Goal: Task Accomplishment & Management: Manage account settings

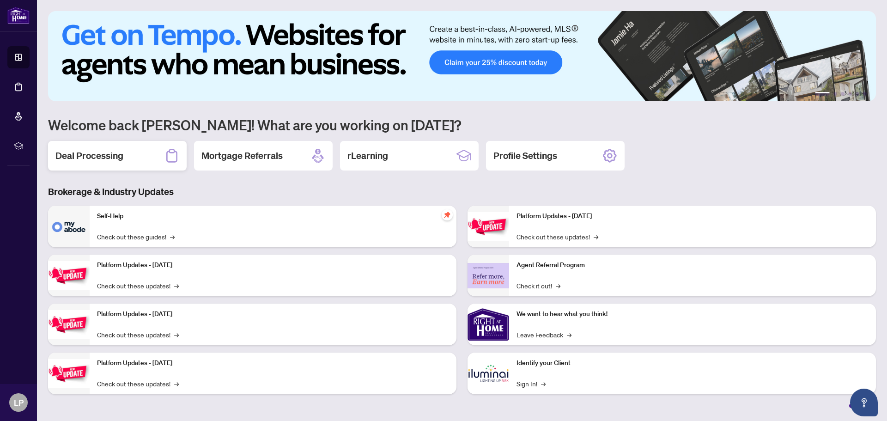
click at [96, 154] on h2 "Deal Processing" at bounding box center [89, 155] width 68 height 13
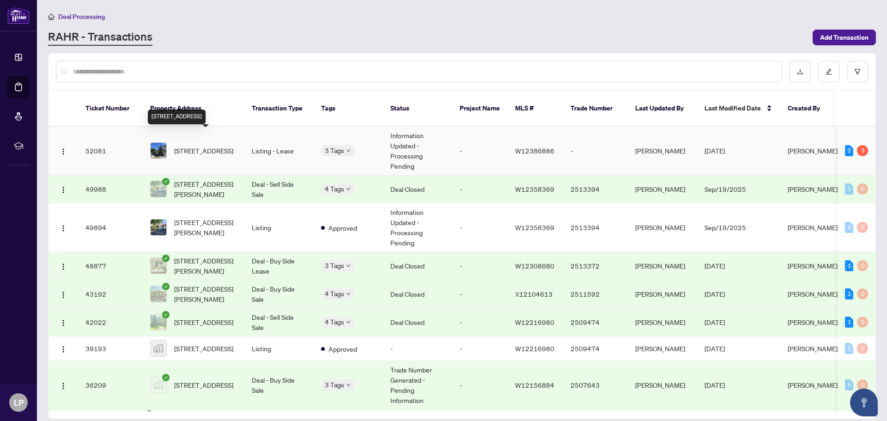
click at [206, 146] on span "[STREET_ADDRESS]" at bounding box center [203, 151] width 59 height 10
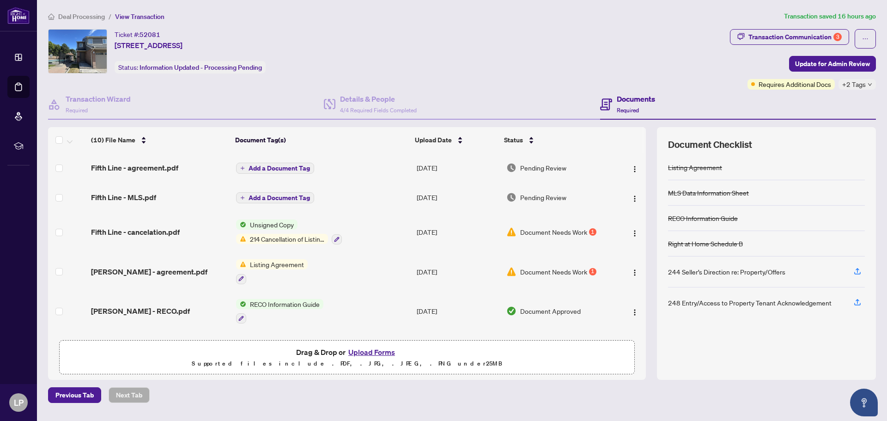
click at [532, 232] on span "Document Needs Work" at bounding box center [553, 232] width 67 height 10
click at [838, 65] on span "Update for Admin Review" at bounding box center [832, 63] width 75 height 15
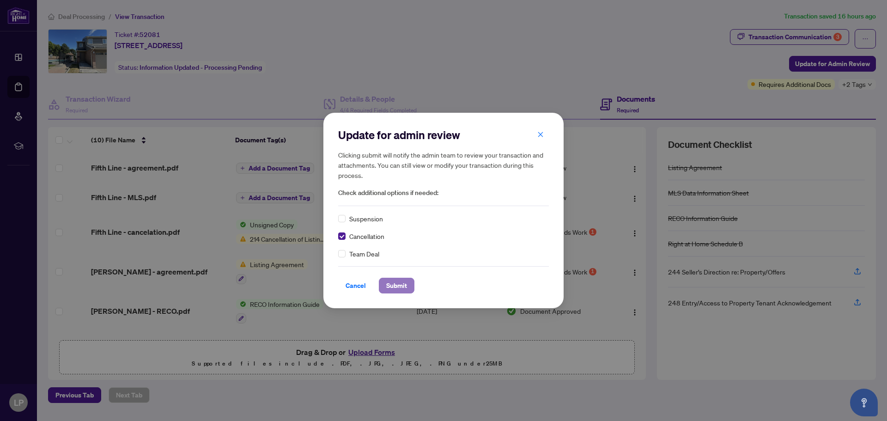
click at [400, 284] on span "Submit" at bounding box center [396, 285] width 21 height 15
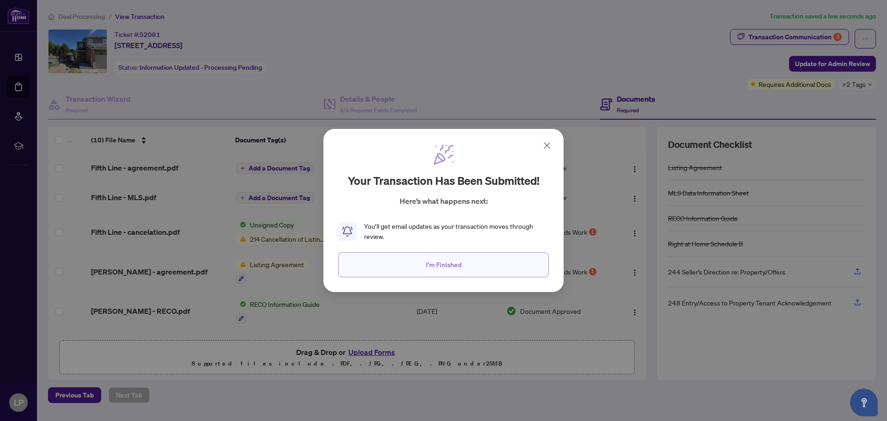
click at [446, 268] on span "I'm Finished" at bounding box center [444, 264] width 36 height 15
